Goal: Obtain resource: Download file/media

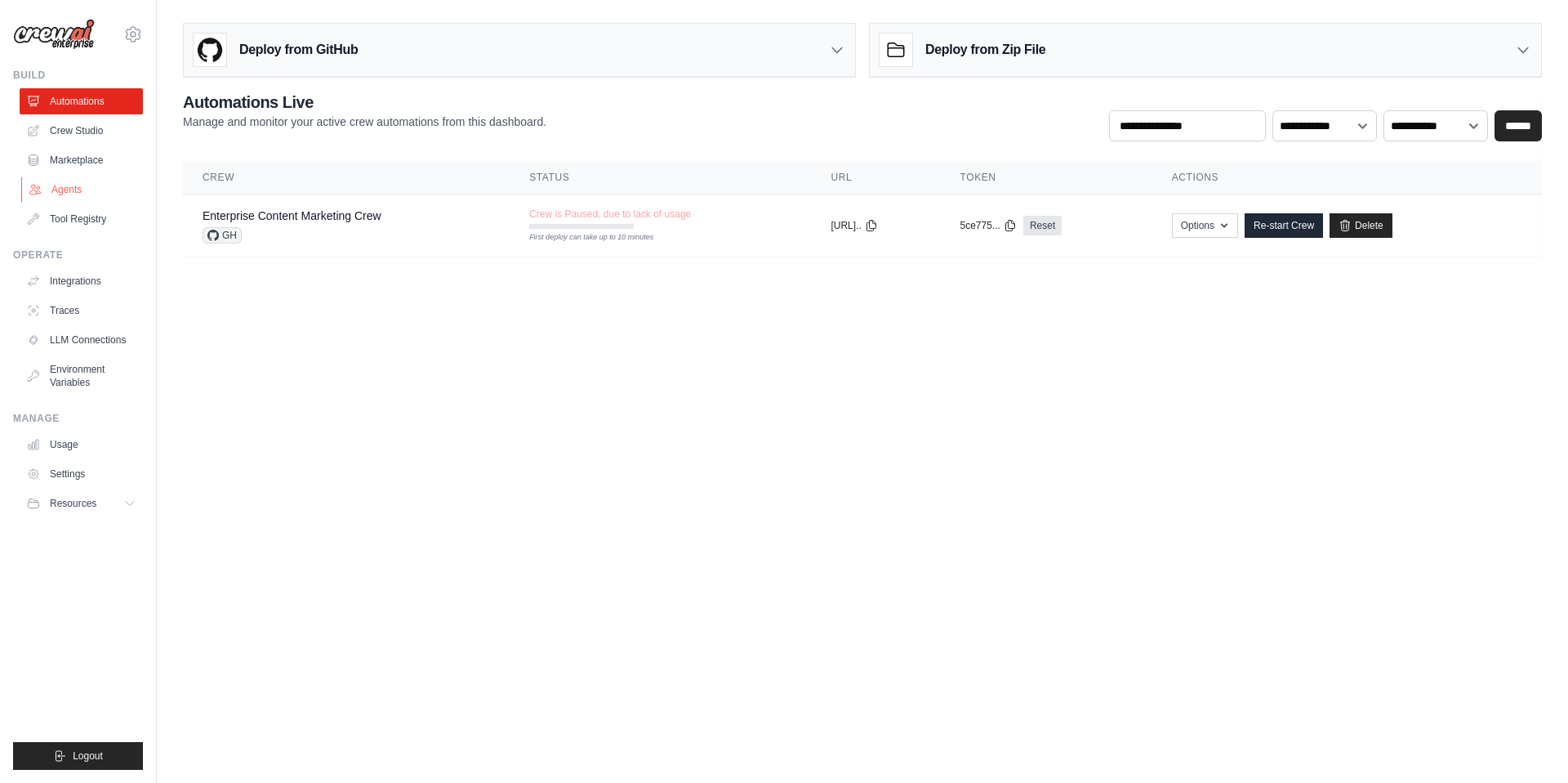
click at [67, 192] on link "Agents" at bounding box center [82, 190] width 123 height 26
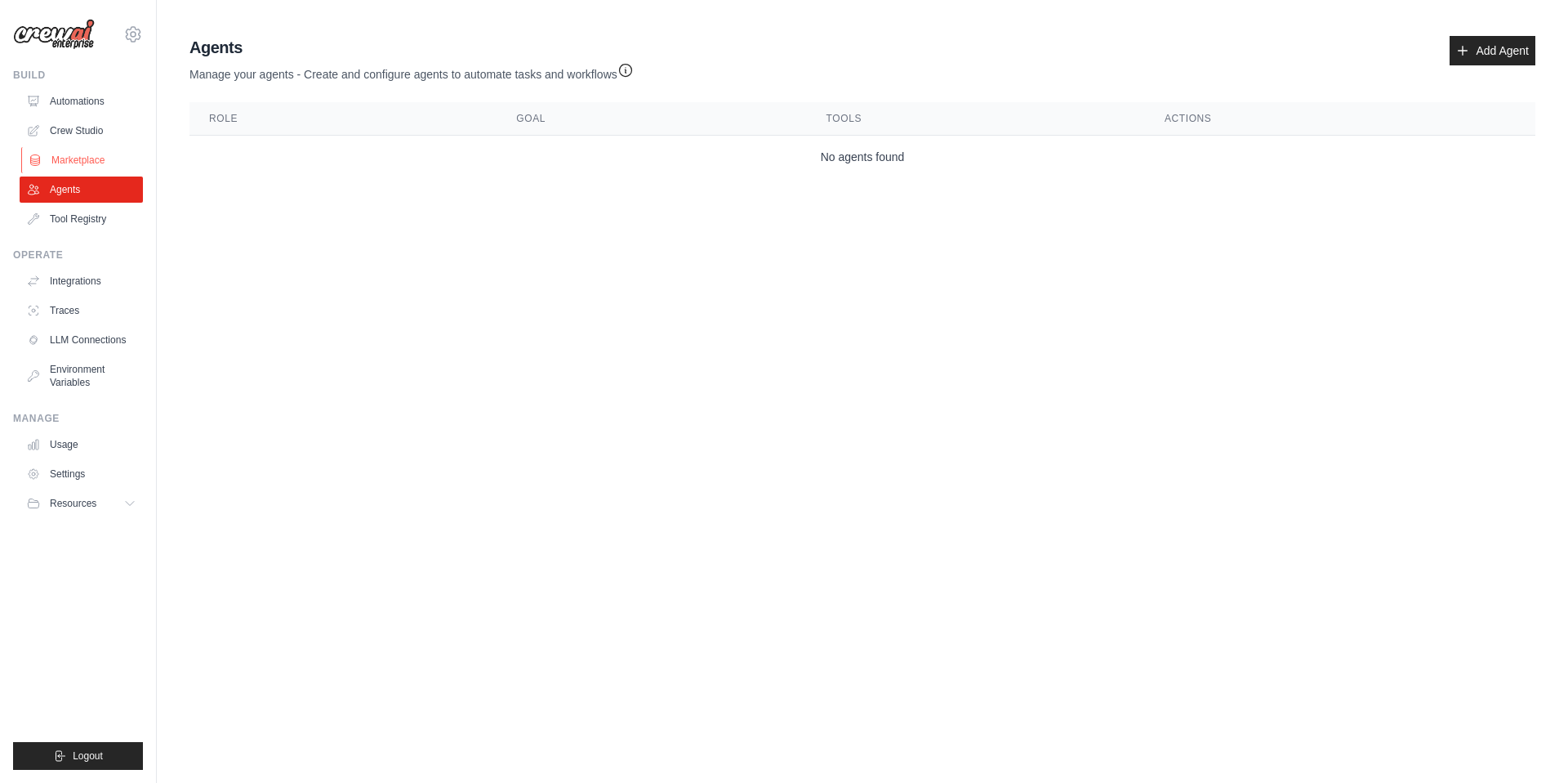
click at [79, 161] on link "Marketplace" at bounding box center [82, 160] width 123 height 26
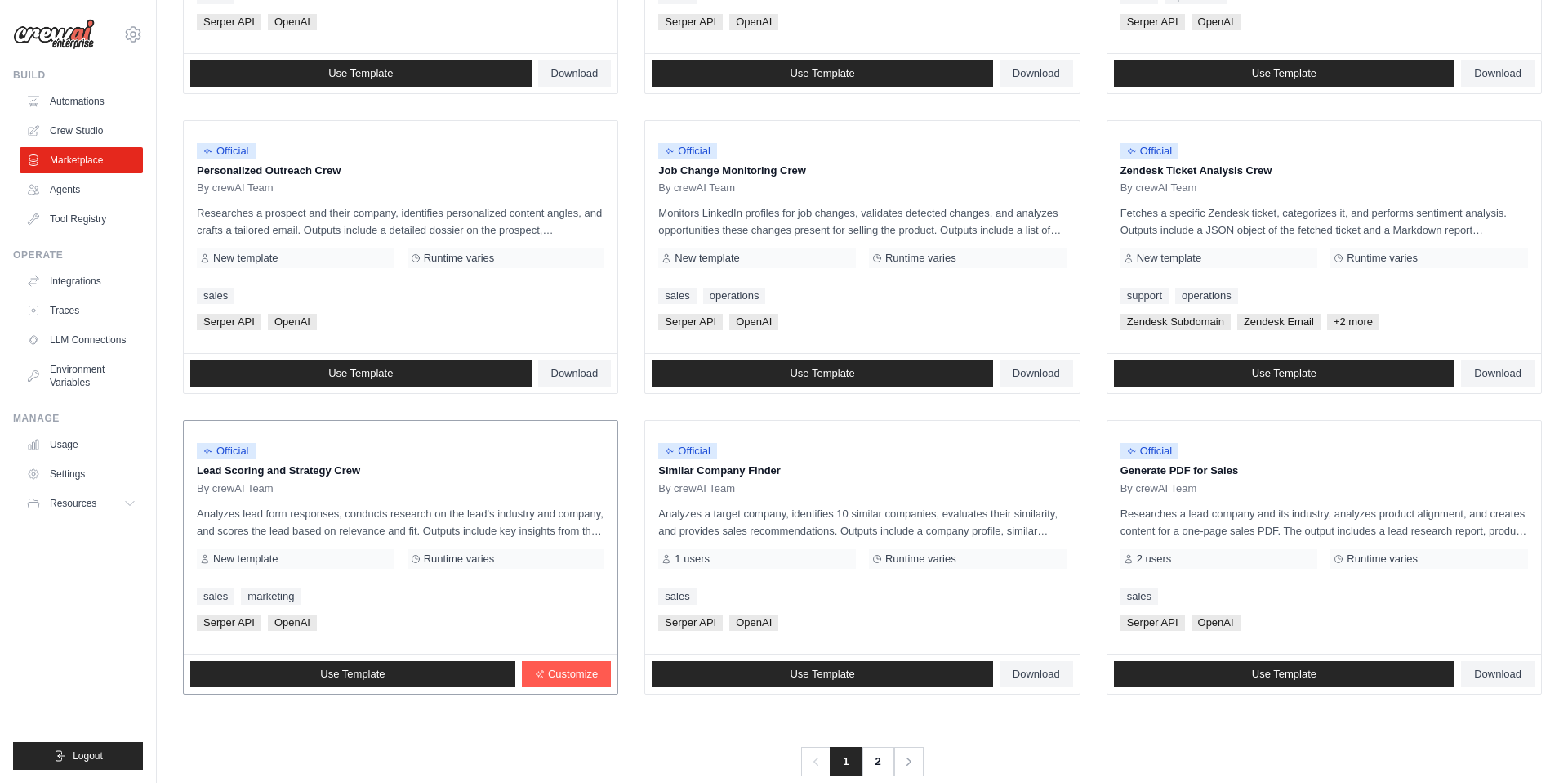
scroll to position [731, 0]
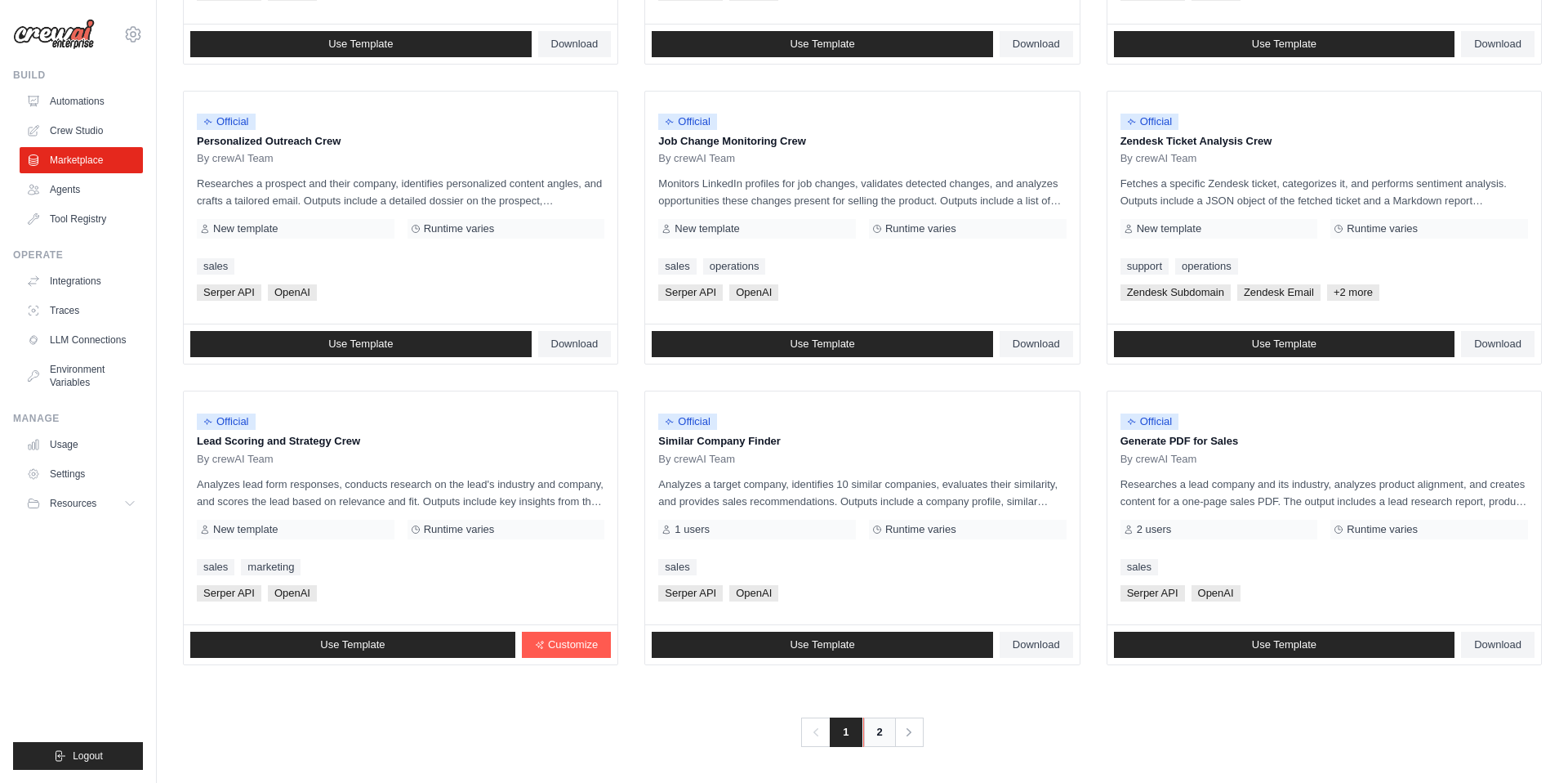
click at [878, 735] on link "2" at bounding box center [879, 732] width 33 height 29
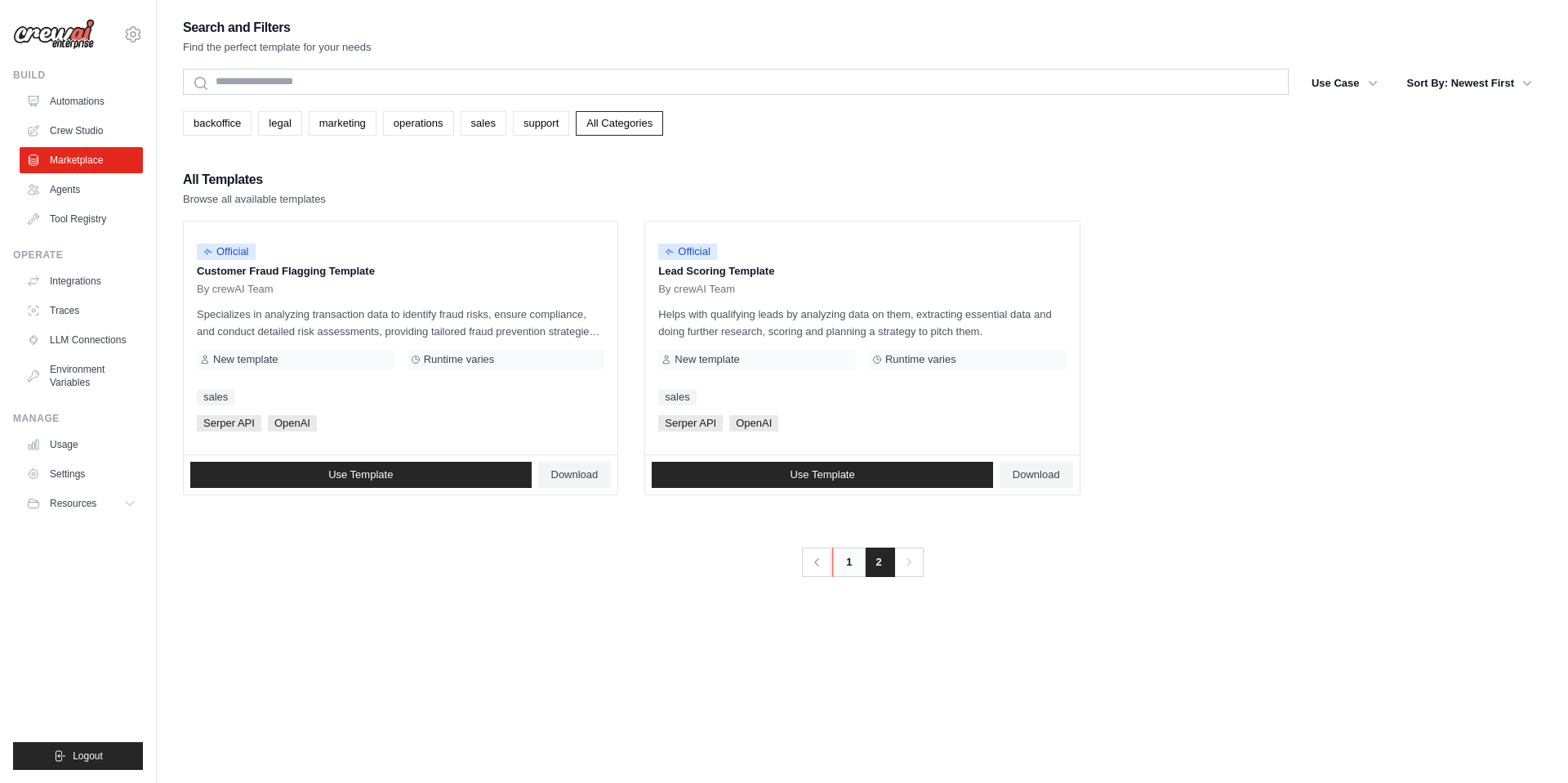
click at [847, 563] on link "1" at bounding box center [848, 562] width 33 height 29
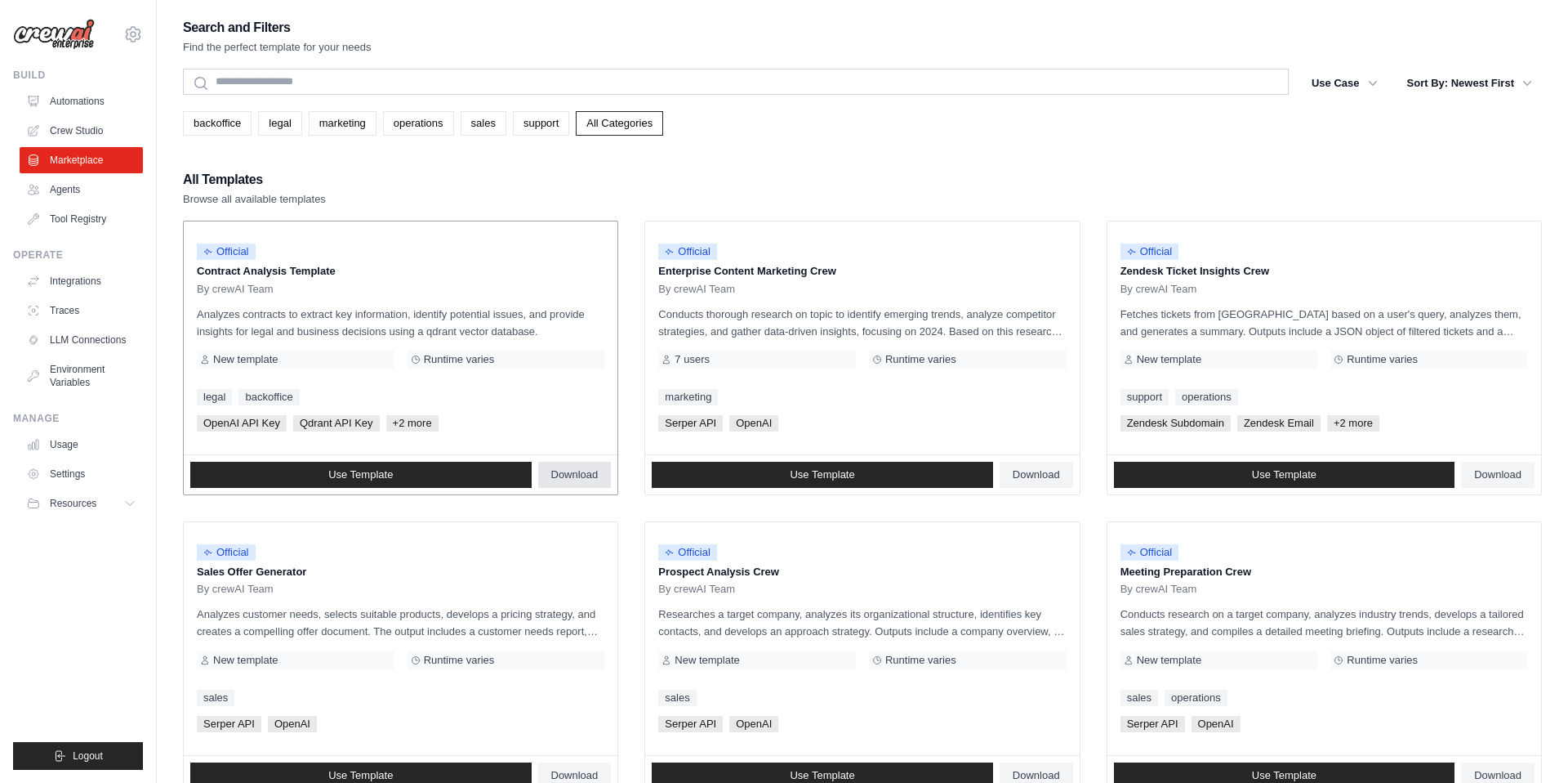
click at [585, 470] on span "Download" at bounding box center [575, 475] width 47 height 13
click at [89, 129] on link "Crew Studio" at bounding box center [82, 130] width 123 height 26
